Goal: Task Accomplishment & Management: Complete application form

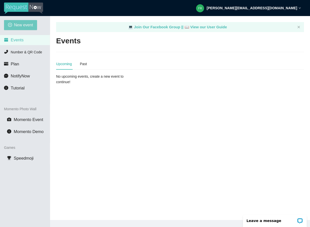
click at [18, 28] on span "New event" at bounding box center [23, 25] width 19 height 6
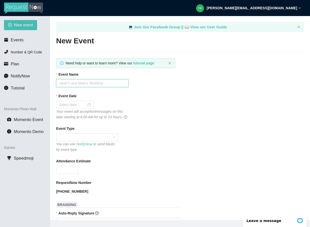
click at [72, 86] on input "Event Name" at bounding box center [92, 83] width 72 height 8
type input "Olivia & Zac"
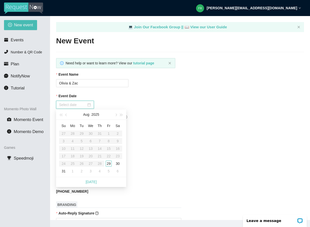
click at [84, 107] on input "Event Date" at bounding box center [72, 105] width 27 height 6
type input "[DATE]"
click at [110, 164] on div "29" at bounding box center [109, 164] width 6 height 6
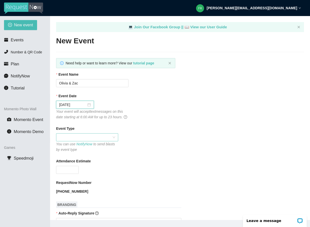
click at [73, 141] on span at bounding box center [87, 138] width 56 height 8
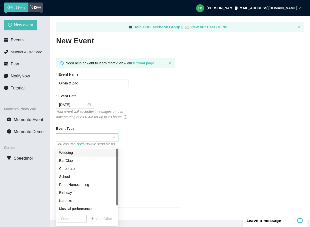
click at [72, 152] on div "Wedding" at bounding box center [87, 153] width 56 height 6
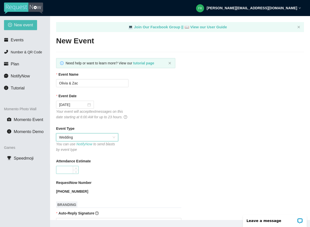
click at [60, 174] on input "Attendance Estimate" at bounding box center [67, 170] width 22 height 8
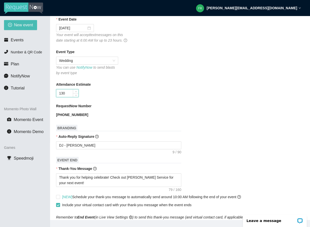
scroll to position [79, 0]
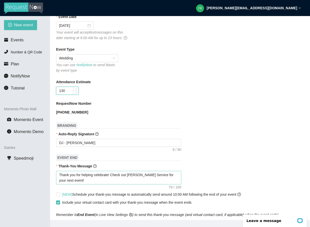
type input "130"
click at [111, 182] on textarea "Thank you for helping celebrate! Check out [PERSON_NAME] Service for your next …" at bounding box center [118, 178] width 125 height 14
type textarea "Thank you for helping celebrate ! Check out [PERSON_NAME] Service for your next…"
type textarea "Thank you for helping celebrate O! Check out [PERSON_NAME] Service for your nex…"
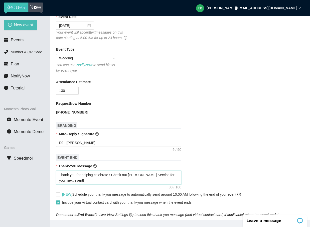
type textarea "Thank you for helping celebrate O! Check out [PERSON_NAME] Service for your nex…"
type textarea "Thank you for helping celebrate Ol! Check out [PERSON_NAME] Service for your ne…"
type textarea "Thank you for helping celebrate [PERSON_NAME]! Check out [PERSON_NAME] Service …"
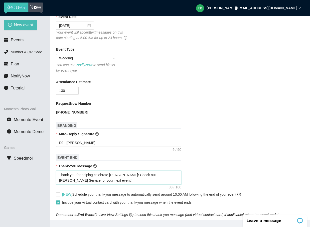
type textarea "Thank you for helping celebrate [PERSON_NAME]! Check out [PERSON_NAME] Service …"
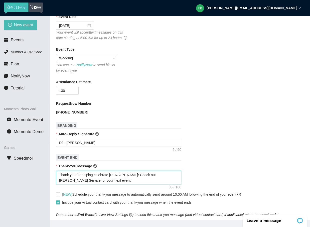
type textarea "Thank you for helping celebrate [PERSON_NAME]! Check out [PERSON_NAME] Service …"
type textarea "Thank you for helping celebrate [PERSON_NAME] ! Check out [PERSON_NAME] Service…"
type textarea "Thank you for helping celebrate [PERSON_NAME] a! Check out [PERSON_NAME] Servic…"
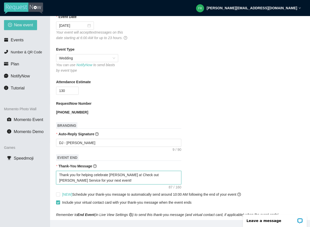
type textarea "Thank you for helping celebrate [PERSON_NAME] an! Check out [PERSON_NAME] Servi…"
type textarea "Thank you for helping celebrate [PERSON_NAME] and! Check out [PERSON_NAME] Serv…"
type textarea "Thank you for helping celebrate [PERSON_NAME] and ! Check out [PERSON_NAME] Ser…"
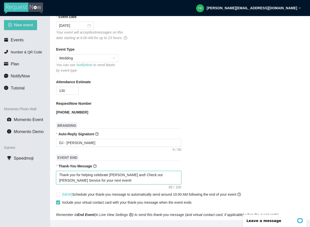
type textarea "Thank you for helping celebrate [PERSON_NAME] and ! Check out [PERSON_NAME] Ser…"
type textarea "Thank you for helping celebrate [PERSON_NAME] and Z! Check out [PERSON_NAME] Se…"
type textarea "Thank you for helping celebrate [PERSON_NAME] and [PERSON_NAME]! Check out [PER…"
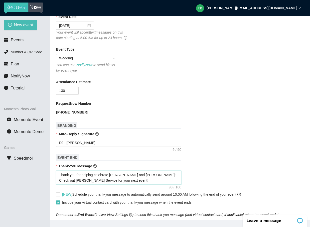
type textarea "Thank you for helping celebrate [PERSON_NAME] and [PERSON_NAME]! Check out [PER…"
type textarea "Thank you for helping celebrate [PERSON_NAME] and Z! Check out [PERSON_NAME] Se…"
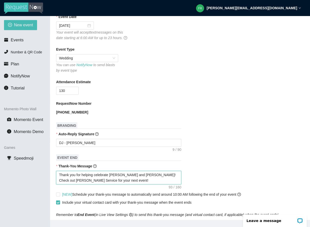
type textarea "Thank you for helping celebrate [PERSON_NAME] and Z! Check out [PERSON_NAME] Se…"
type textarea "Thank you for helping celebrate [PERSON_NAME] and ! Check out [PERSON_NAME] Ser…"
type textarea "Thank you for helping celebrate [PERSON_NAME] and! Check out [PERSON_NAME] Serv…"
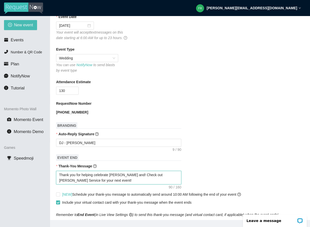
type textarea "Thank you for helping celebrate [PERSON_NAME] an! Check out [PERSON_NAME] Servi…"
type textarea "Thank you for helping celebrate [PERSON_NAME] a! Check out [PERSON_NAME] Servic…"
type textarea "Thank you for helping celebrate [PERSON_NAME] ! Check out [PERSON_NAME] Service…"
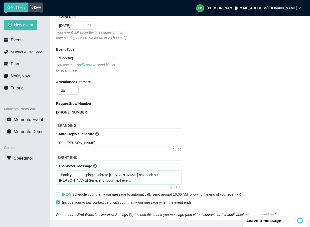
type textarea "Thank you for helping celebrate [PERSON_NAME] ! Check out [PERSON_NAME] Service…"
type textarea "Thank you for helping celebrate [PERSON_NAME]! Check out [PERSON_NAME] Service …"
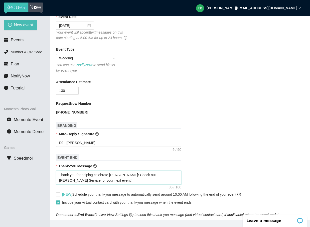
type textarea "Thank you for helping celebrate [PERSON_NAME]! Check out [PERSON_NAME] Service …"
type textarea "Thank you for helping celebrate Ol! Check out [PERSON_NAME] Service for your ne…"
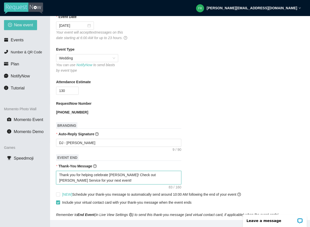
type textarea "Thank you for helping celebrate Ol! Check out [PERSON_NAME] Service for your ne…"
type textarea "Thank you for helping celebrate O! Check out [PERSON_NAME] Service for your nex…"
type textarea "Thank you for helping celebrate ! Check out [PERSON_NAME] Service for your next…"
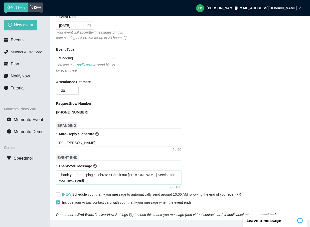
type textarea "Thank you for helping celebrate Z! Check out [PERSON_NAME] Service for your nex…"
type textarea "Thank you for helping celebrate [PERSON_NAME]! Check out [PERSON_NAME] Service …"
type textarea "Thank you for helping celebrate Zac! Check out [PERSON_NAME] Service for your n…"
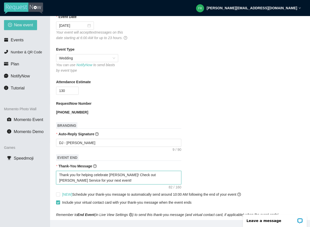
type textarea "Thank you for helping celebrate Zac! Check out [PERSON_NAME] Service for your n…"
type textarea "Thank you for helping celebrate Zac ! Check out [PERSON_NAME] Service for your …"
type textarea "Thank you for helping celebrate Zac a! Check out [PERSON_NAME] Service for your…"
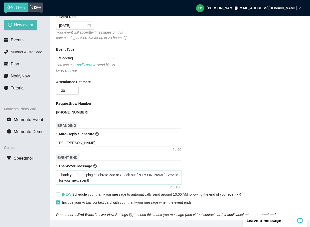
type textarea "Thank you for helping celebrate Zac an! Check out [PERSON_NAME] Service for you…"
type textarea "Thank you for helping celebrate Zac and! Check out [PERSON_NAME] Service for yo…"
type textarea "Thank you for helping celebrate Zac and ! Check out [PERSON_NAME] Service for y…"
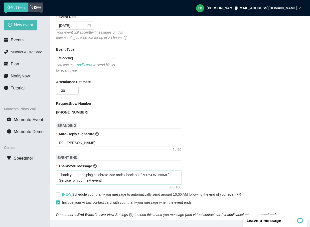
type textarea "Thank you for helping celebrate Zac and ! Check out [PERSON_NAME] Service for y…"
type textarea "Thank you for helping celebrate Zac and O! Check out [PERSON_NAME] Service for …"
type textarea "Thank you for helping celebrate Zac and Ol! Check out [PERSON_NAME] Service for…"
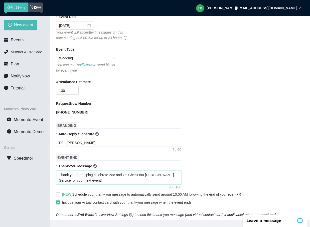
type textarea "Thank you for helping celebrate Zac and [PERSON_NAME]! Check out [PERSON_NAME] …"
type textarea "Thank you for helping celebrate [PERSON_NAME] and Oliv! Check out [PERSON_NAME]…"
type textarea "Thank you for helping celebrate [PERSON_NAME] and [PERSON_NAME]! Check out [PER…"
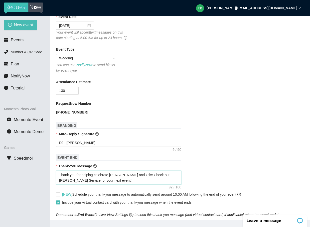
type textarea "Thank you for helping celebrate [PERSON_NAME] and [PERSON_NAME]! Check out [PER…"
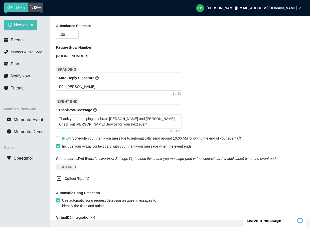
scroll to position [139, 0]
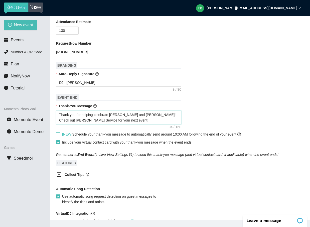
type textarea "Thank you for helping celebrate [PERSON_NAME] and [PERSON_NAME]! Check out [PER…"
click at [56, 136] on input "[NEW] Schedule your thank-you message to automatically send around 10:00 AM fol…" at bounding box center [58, 134] width 4 height 4
checkbox input "true"
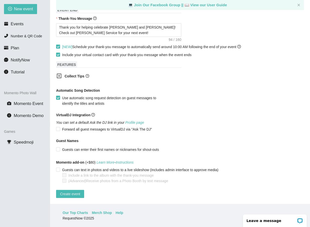
scroll to position [16, 0]
click at [71, 191] on span "Create event" at bounding box center [70, 194] width 20 height 6
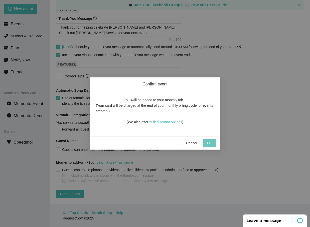
click at [208, 142] on span "OK" at bounding box center [209, 143] width 5 height 6
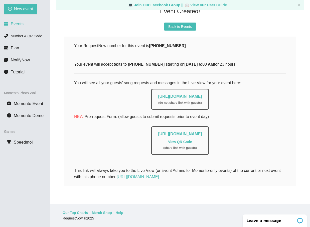
click at [23, 26] on span "Events" at bounding box center [17, 24] width 13 height 5
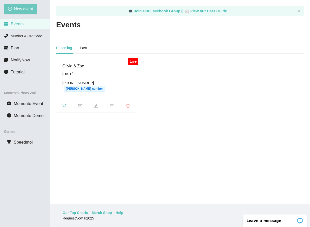
click at [22, 6] on button "New event" at bounding box center [20, 9] width 33 height 10
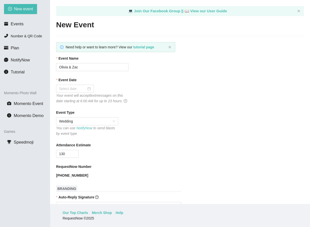
type textarea "[URL][DOMAIN_NAME]"
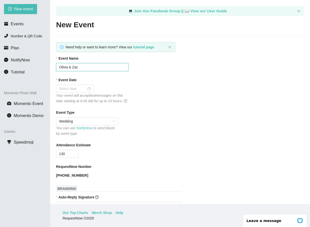
drag, startPoint x: 86, startPoint y: 69, endPoint x: 53, endPoint y: 67, distance: 33.1
click at [53, 67] on main "💻 Join Our Facebook Group || 📖 View our User Guide New Event Need help or want …" at bounding box center [180, 102] width 260 height 204
click at [74, 69] on input "Daniellev& [PERSON_NAME]" at bounding box center [92, 67] width 72 height 8
click at [74, 66] on input "Daniellev& [PERSON_NAME]" at bounding box center [92, 67] width 72 height 8
type input "[PERSON_NAME] & [PERSON_NAME]"
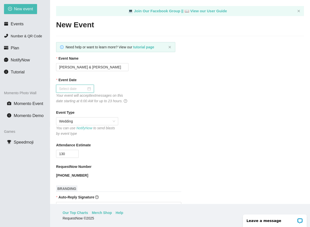
click at [84, 86] on input "Event Date" at bounding box center [72, 89] width 27 height 6
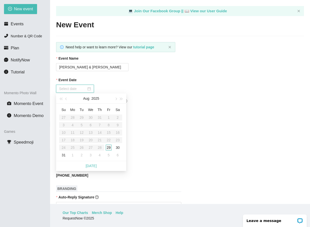
type input "[DATE]"
click at [119, 148] on div "30" at bounding box center [118, 148] width 6 height 6
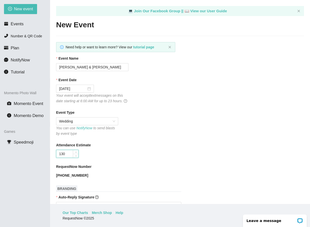
click at [73, 158] on input "130" at bounding box center [67, 154] width 22 height 8
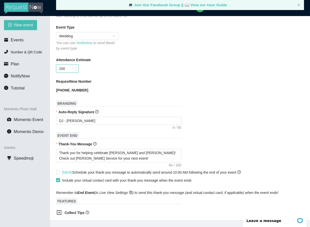
scroll to position [102, 0]
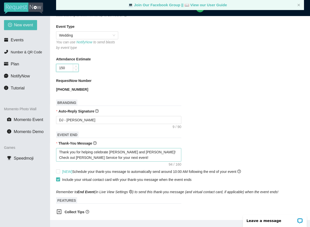
type input "150"
drag, startPoint x: 134, startPoint y: 158, endPoint x: 112, endPoint y: 159, distance: 22.6
click at [112, 159] on textarea "Thank you for helping celebrate [PERSON_NAME] and [PERSON_NAME]! Check out [PER…" at bounding box center [118, 155] width 125 height 14
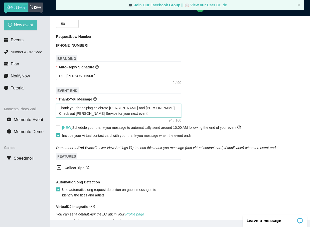
scroll to position [157, 0]
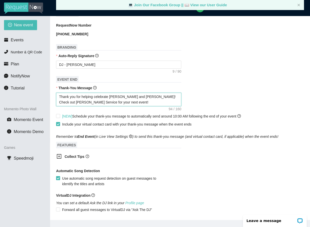
type textarea "Thank you for helping celebrate T! Check out [PERSON_NAME] Service for your nex…"
type textarea "Thank you for helping celebrate Tr! Check out [PERSON_NAME] Service for your ne…"
type textarea "Thank you for helping celebrate Tra! Check out [PERSON_NAME] Service for your n…"
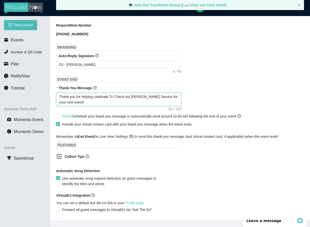
type textarea "Thank you for helping celebrate Tra! Check out [PERSON_NAME] Service for your n…"
type textarea "Thank you for helping celebrate Trav! Check out [PERSON_NAME] Service for your …"
type textarea "Thank you for helping celebrate [PERSON_NAME]! Check out [PERSON_NAME] Service …"
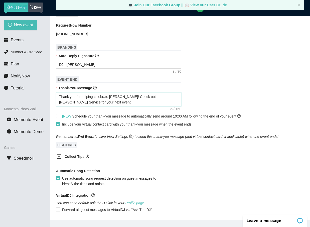
type textarea "Thank you for helping celebrate [PERSON_NAME]! Check out [PERSON_NAME] Service …"
type textarea "Thank you for helping celebrate [PERSON_NAME] ! Check out [PERSON_NAME] Service…"
type textarea "Thank you for helping celebrate [PERSON_NAME] a! Check out [PERSON_NAME] Servic…"
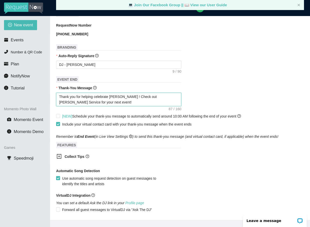
type textarea "Thank you for helping celebrate [PERSON_NAME] a! Check out [PERSON_NAME] Servic…"
type textarea "Thank you for helping celebrate [PERSON_NAME] an! Check out [PERSON_NAME] Servi…"
type textarea "Thank you for helping celebrate [PERSON_NAME] and! Check out [PERSON_NAME] Serv…"
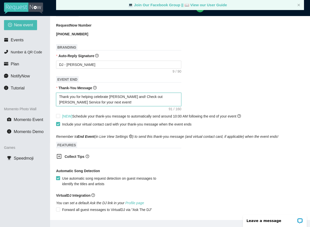
type textarea "Thank you for helping celebrate [PERSON_NAME] and ! Check out [PERSON_NAME] Ser…"
type textarea "Thank you for helping celebrate [PERSON_NAME] and D! Check out [PERSON_NAME] Se…"
type textarea "Thank you for helping celebrate [PERSON_NAME] and [PERSON_NAME]! Check out [PER…"
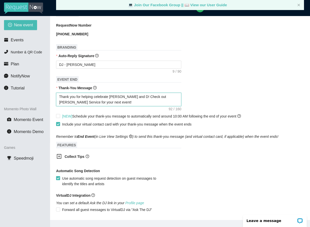
type textarea "Thank you for helping celebrate [PERSON_NAME] and [PERSON_NAME]! Check out [PER…"
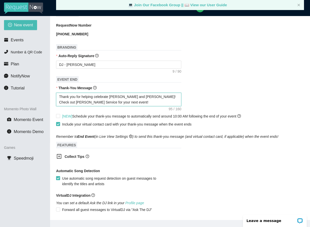
type textarea "Thank you for helping celebrate [PERSON_NAME] and [PERSON_NAME]! Check out [PER…"
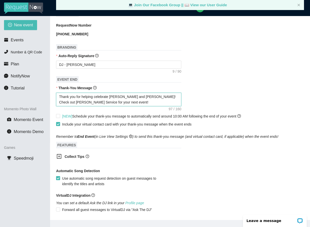
type textarea "Thank you for helping celebrate [PERSON_NAME] and [PERSON_NAME]! Check out [PER…"
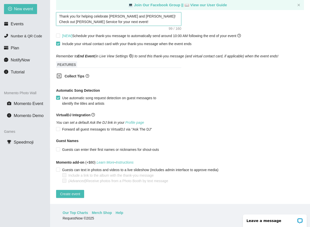
scroll to position [16, 0]
type textarea "Thank you for helping celebrate [PERSON_NAME] and [PERSON_NAME]! Check out [PER…"
click at [58, 34] on input "[NEW] Schedule your thank-you message to automatically send around 10:00 AM fol…" at bounding box center [58, 36] width 4 height 4
checkbox input "true"
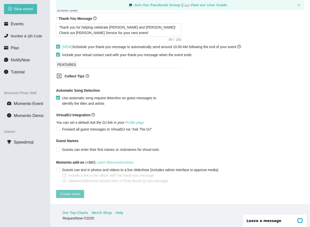
click at [70, 191] on span "Create event" at bounding box center [70, 194] width 20 height 6
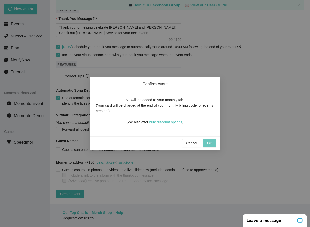
click at [208, 143] on span "OK" at bounding box center [209, 143] width 5 height 6
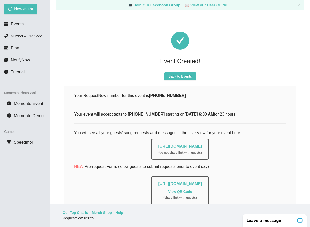
scroll to position [0, 0]
click at [10, 22] on span "Events" at bounding box center [14, 24] width 20 height 4
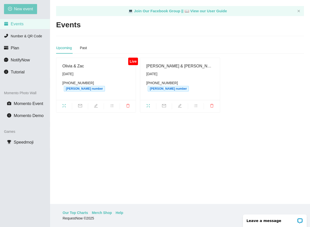
click at [22, 9] on span "New event" at bounding box center [23, 9] width 19 height 6
type textarea "[URL][DOMAIN_NAME]"
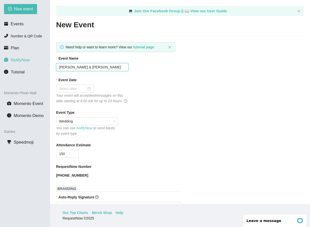
drag, startPoint x: 93, startPoint y: 69, endPoint x: 48, endPoint y: 64, distance: 45.0
click at [48, 64] on section "New event Events Number & QR Code Plan NotifyNow Tutorial Momento Photo Wall Mo…" at bounding box center [155, 113] width 310 height 227
type input "[PERSON_NAME] & [PERSON_NAME]"
click at [90, 89] on div at bounding box center [75, 89] width 32 height 6
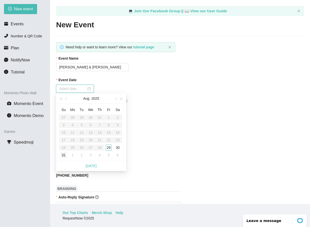
type input "[DATE]"
click at [62, 155] on div "31" at bounding box center [64, 155] width 6 height 6
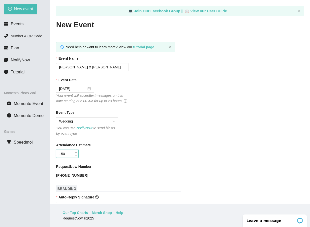
drag, startPoint x: 68, startPoint y: 160, endPoint x: 53, endPoint y: 160, distance: 15.3
click at [53, 160] on main "💻 Join Our Facebook Group || 📖 View our User Guide New Event Need help or want …" at bounding box center [180, 102] width 260 height 204
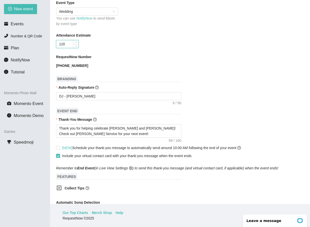
scroll to position [112, 0]
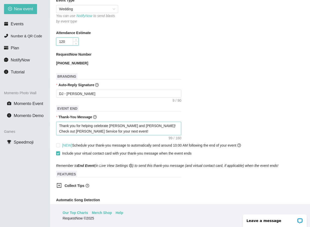
type input "120"
drag, startPoint x: 112, startPoint y: 132, endPoint x: 141, endPoint y: 133, distance: 28.8
click at [141, 133] on textarea "Thank you for helping celebrate [PERSON_NAME] and [PERSON_NAME]! Check out [PER…" at bounding box center [118, 129] width 125 height 14
type textarea "Thank you for helping celebrate ! Check out [PERSON_NAME] Service for your next…"
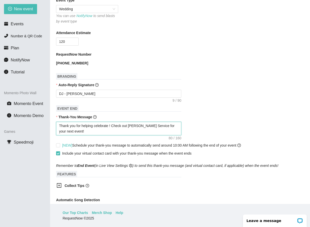
type textarea "Thank you for helping celebrate B! Check out [PERSON_NAME] Service for your nex…"
type textarea "Thank you for helping celebrate Br! Check out [PERSON_NAME] Service for your ne…"
type textarea "Thank you for helping celebrate Bry! Check out [PERSON_NAME] Service for your n…"
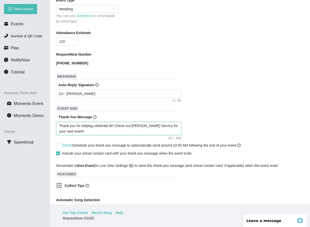
type textarea "Thank you for helping celebrate Bry! Check out [PERSON_NAME] Service for your n…"
type textarea "Thank you for helping celebrate [PERSON_NAME]! Check out [PERSON_NAME] Service …"
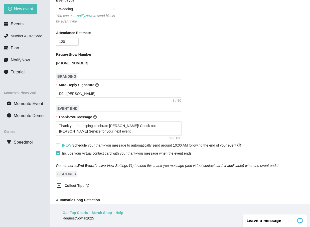
type textarea "Thank you for helping celebrate [PERSON_NAME] ! Check out [PERSON_NAME] Service…"
type textarea "Thank you for helping celebrate [PERSON_NAME] a! Check out [PERSON_NAME] Servic…"
type textarea "Thank you for helping celebrate [PERSON_NAME] an! Check out [PERSON_NAME] Servi…"
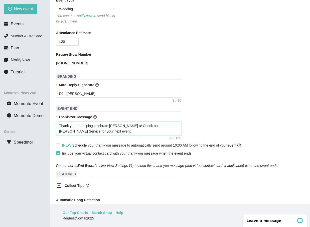
type textarea "Thank you for helping celebrate [PERSON_NAME] an! Check out [PERSON_NAME] Servi…"
type textarea "Thank you for helping celebrate [PERSON_NAME] and! Check out [PERSON_NAME] Serv…"
type textarea "Thank you for helping celebrate [PERSON_NAME] and ! Check out [PERSON_NAME] Ser…"
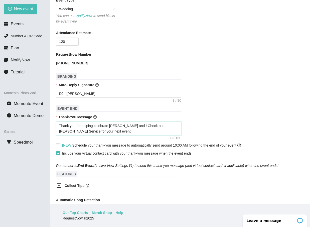
type textarea "Thank you for helping celebrate [PERSON_NAME] and N! Check out [PERSON_NAME] Se…"
type textarea "Thank you for helping celebrate [PERSON_NAME] and [PERSON_NAME]! Check out [PER…"
type textarea "Thank you for helping celebrate [PERSON_NAME] and Nic! Check out [PERSON_NAME] …"
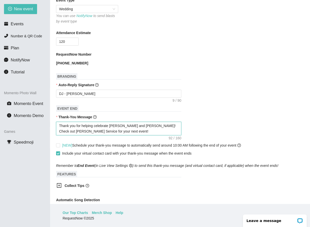
type textarea "Thank you for helping celebrate [PERSON_NAME] and Nic! Check out [PERSON_NAME] …"
type textarea "Thank you for helping celebrate [PERSON_NAME] and [PERSON_NAME]! Check out [PER…"
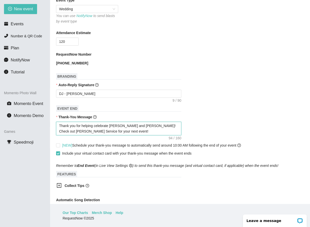
type textarea "Thank you for helping celebrate [PERSON_NAME] and [PERSON_NAME]! Check out [PER…"
click at [58, 147] on input "[NEW] Schedule your thank-you message to automatically send around 10:00 AM fol…" at bounding box center [58, 145] width 4 height 4
checkbox input "true"
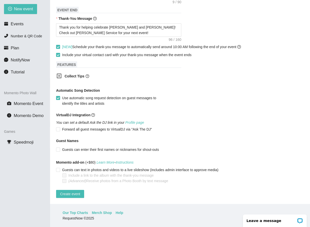
scroll to position [220, 0]
click at [80, 191] on span "Create event" at bounding box center [70, 194] width 20 height 6
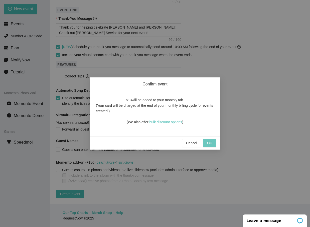
click at [209, 144] on span "OK" at bounding box center [209, 143] width 5 height 6
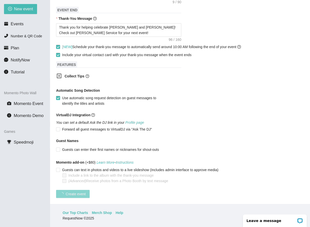
scroll to position [53, 0]
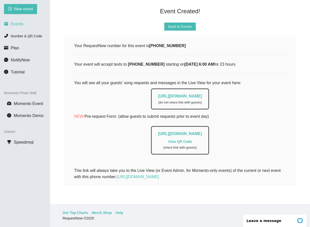
click at [19, 25] on span "Events" at bounding box center [17, 24] width 13 height 5
